Goal: Task Accomplishment & Management: Manage account settings

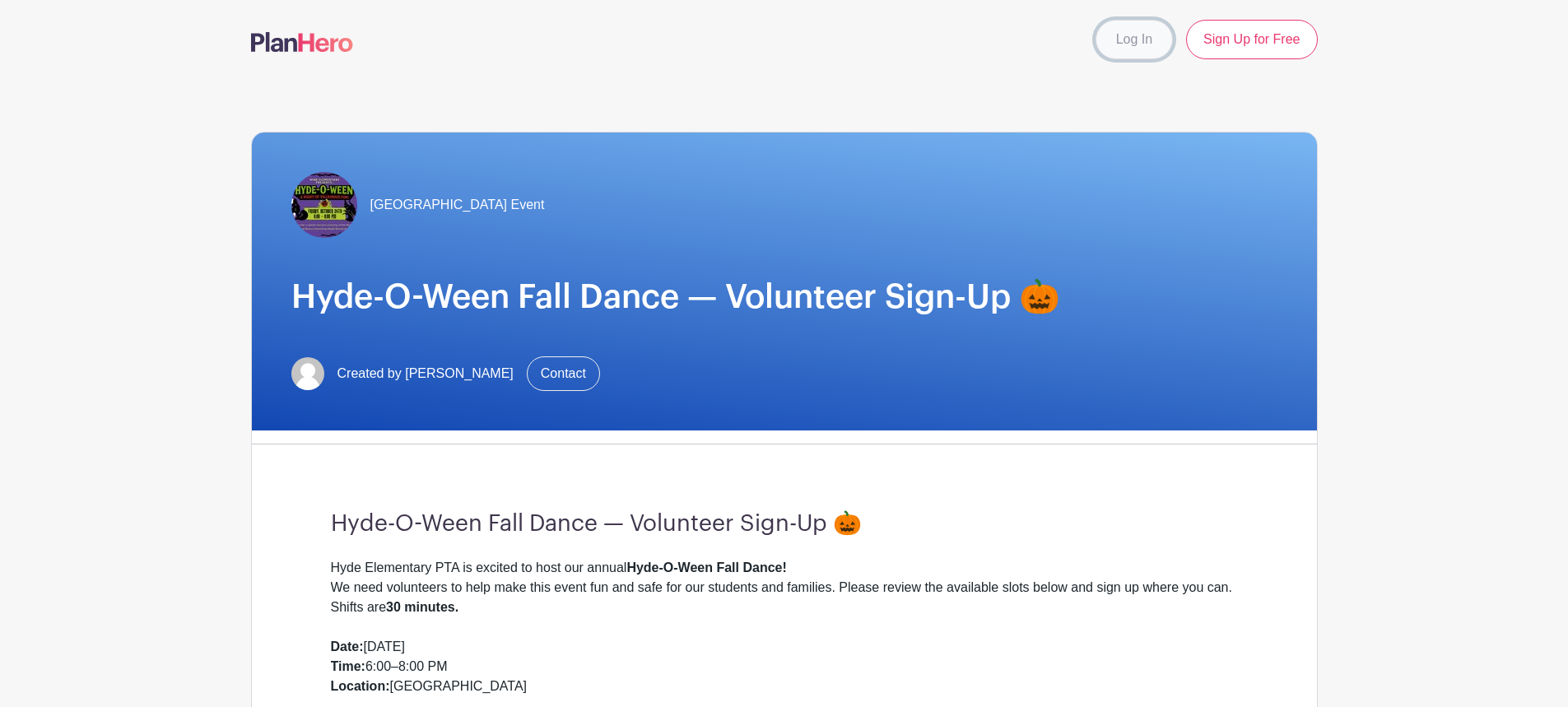
click at [1109, 30] on link "Log In" at bounding box center [1134, 39] width 78 height 40
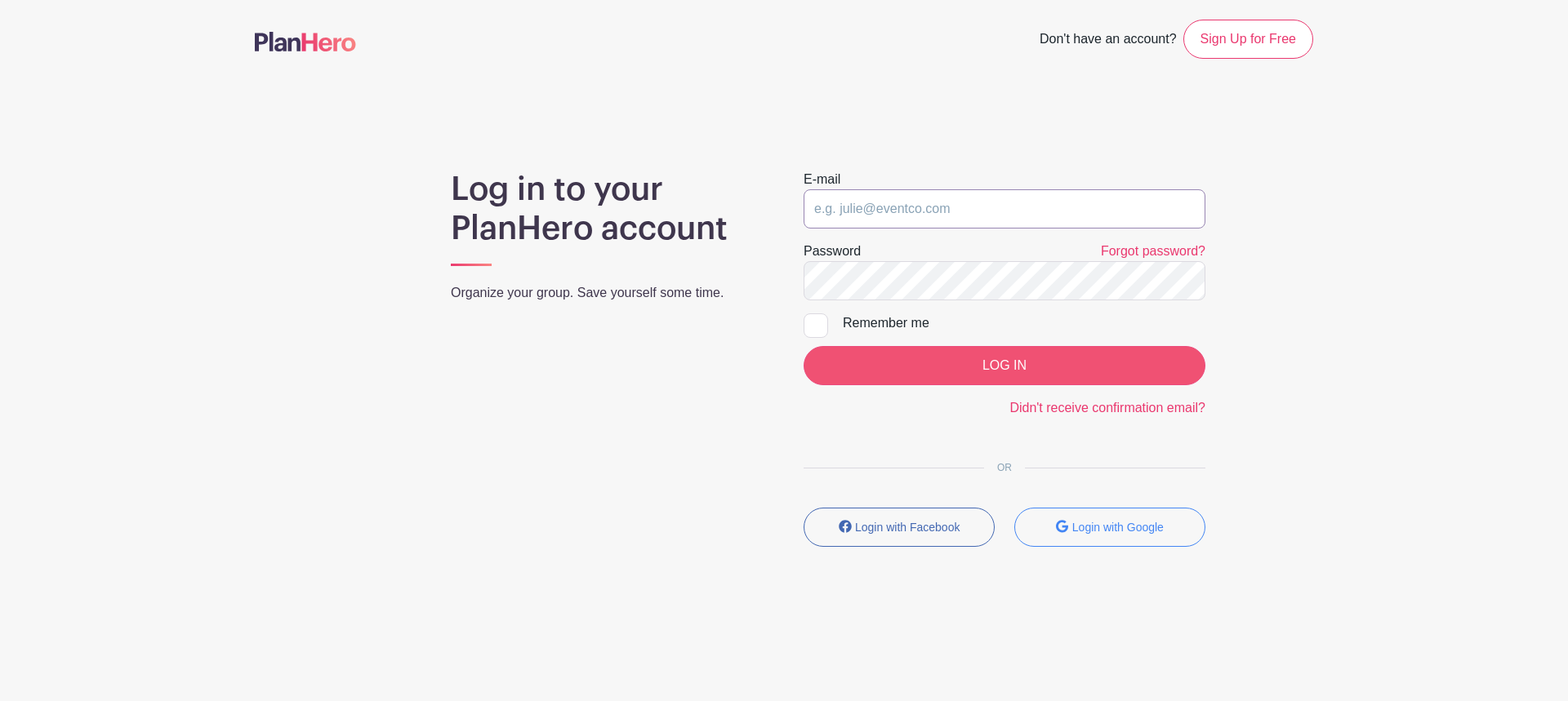
type input "jaclyn_rod@outlook.com"
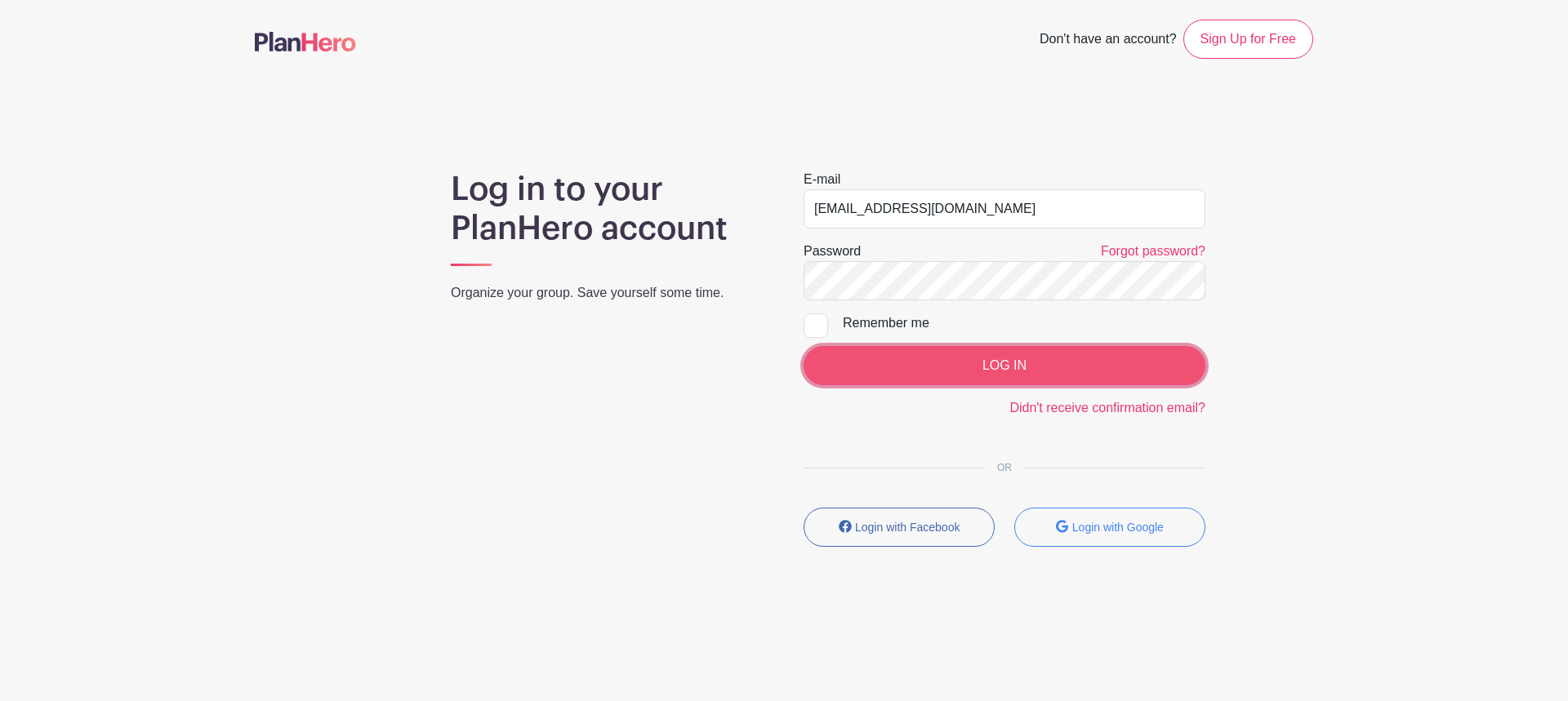
click at [992, 357] on input "LOG IN" at bounding box center [1004, 366] width 402 height 39
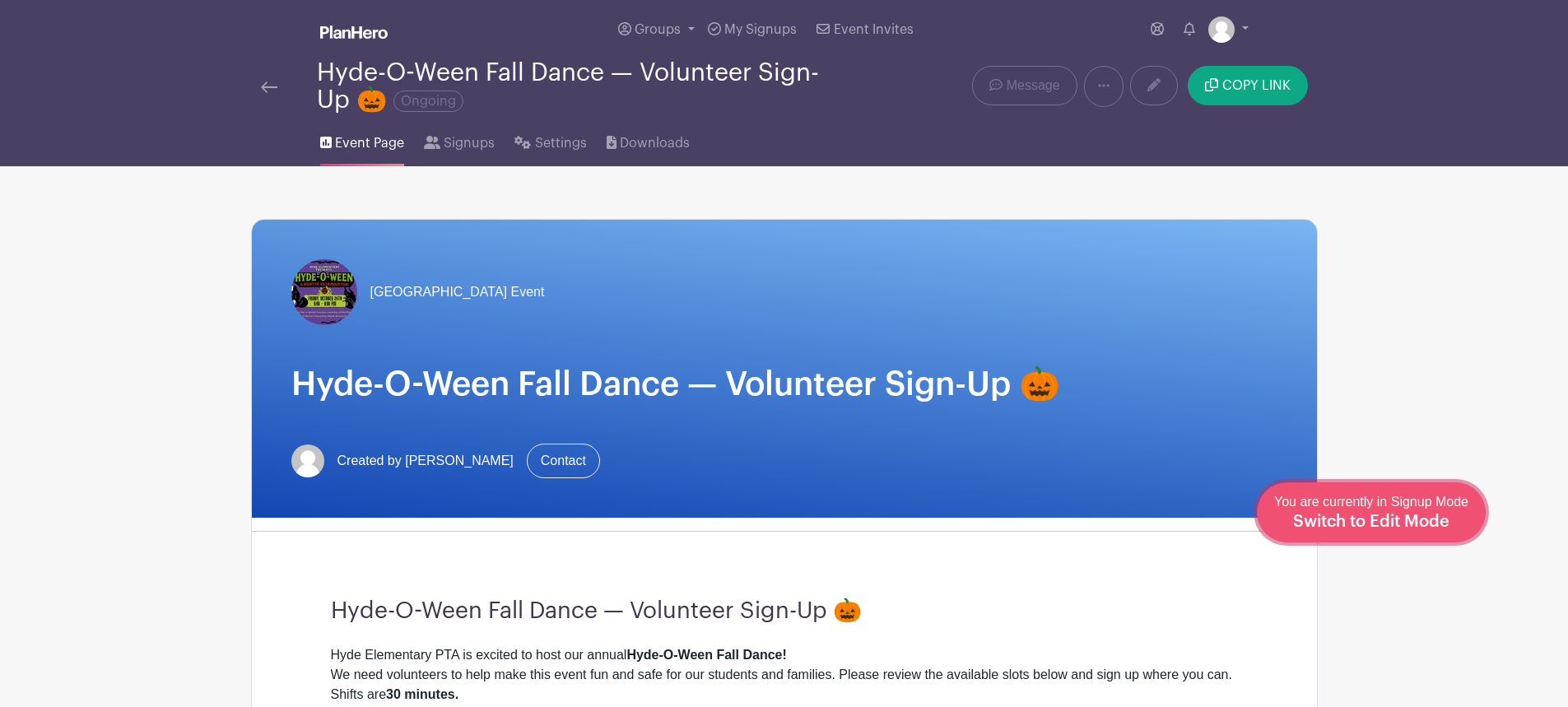
click at [1428, 501] on span "You are currently in Signup Mode Switch to Edit Mode" at bounding box center [1371, 511] width 194 height 34
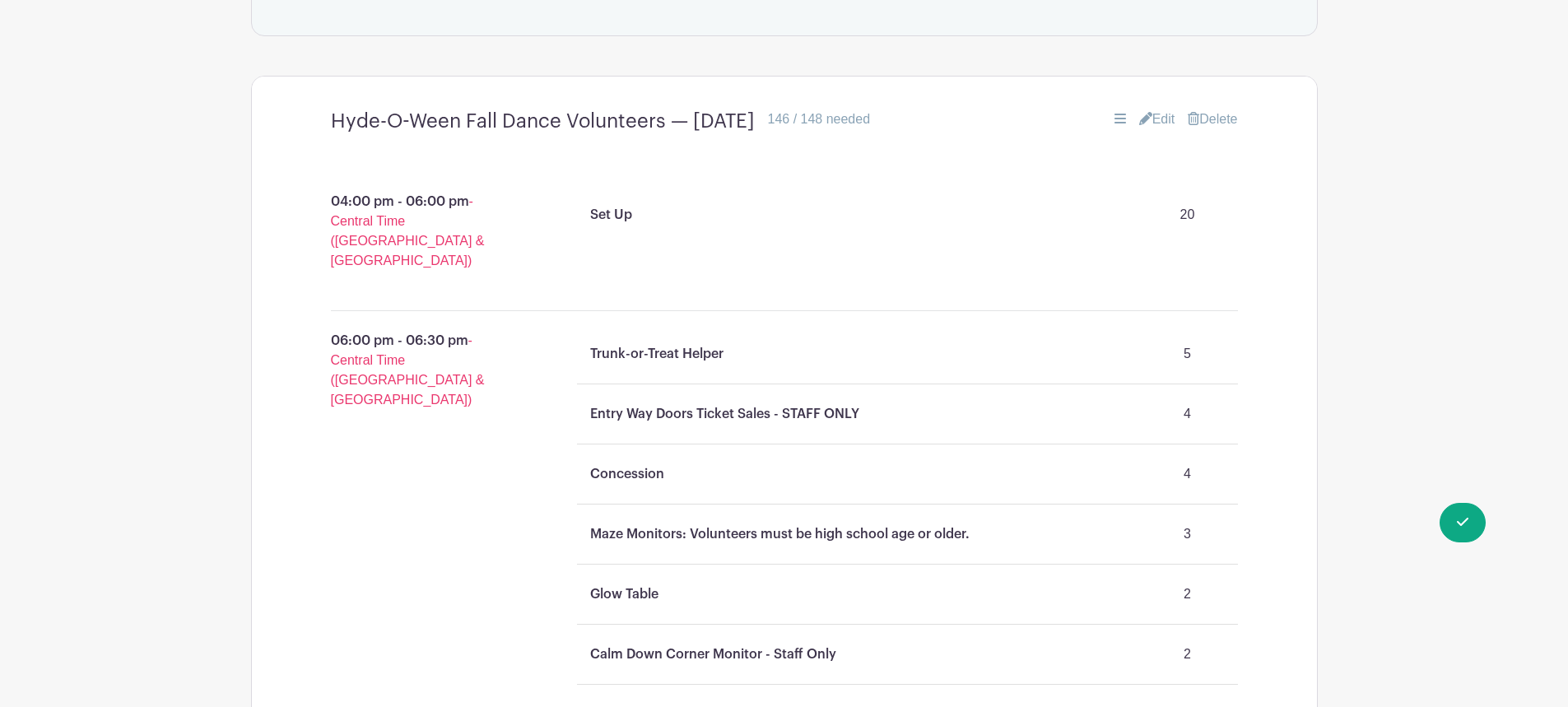
scroll to position [1152, 0]
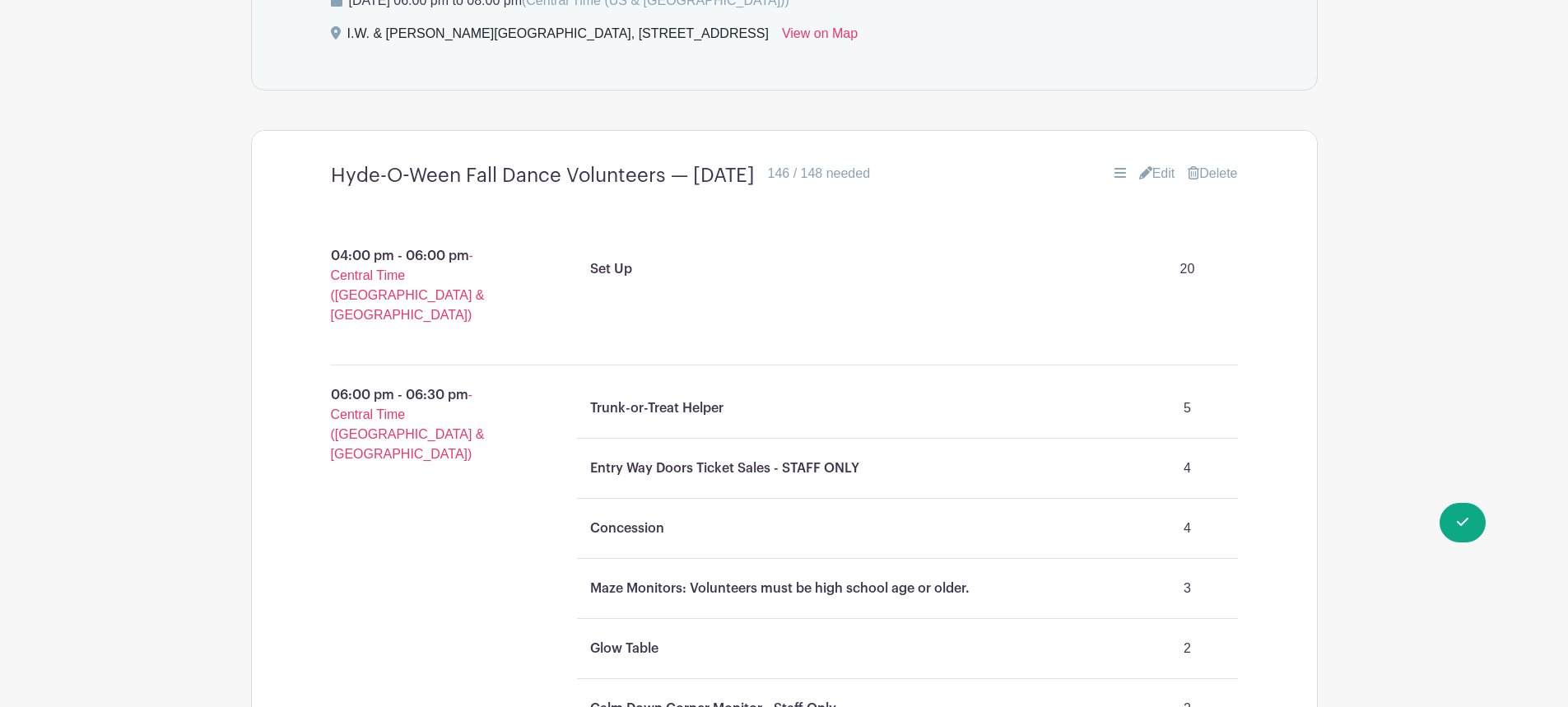
click at [1154, 169] on link "Edit" at bounding box center [1157, 173] width 36 height 19
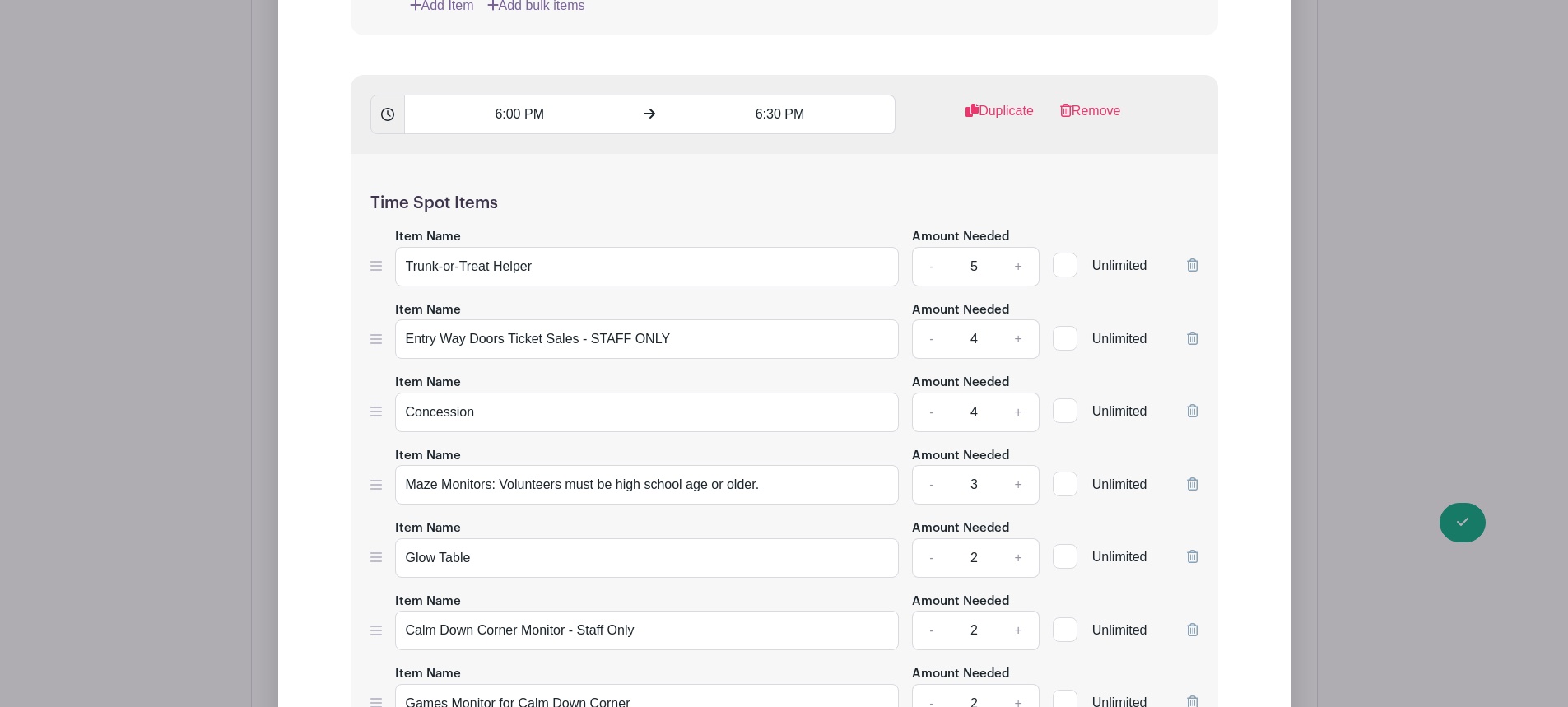
scroll to position [1920, 0]
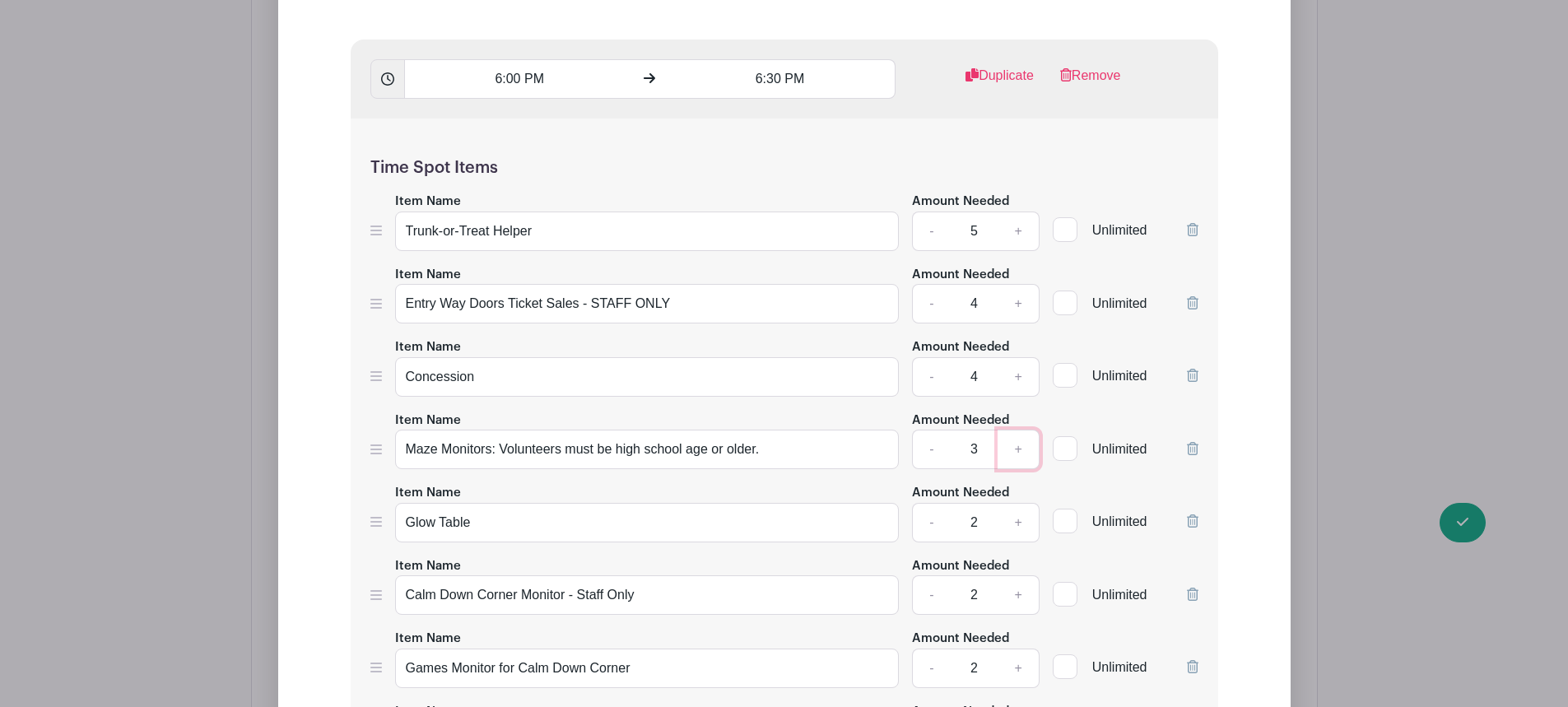
click at [1024, 449] on link "+" at bounding box center [1018, 449] width 42 height 40
click at [925, 447] on link "-" at bounding box center [931, 449] width 38 height 40
type input "3"
